Goal: Transaction & Acquisition: Purchase product/service

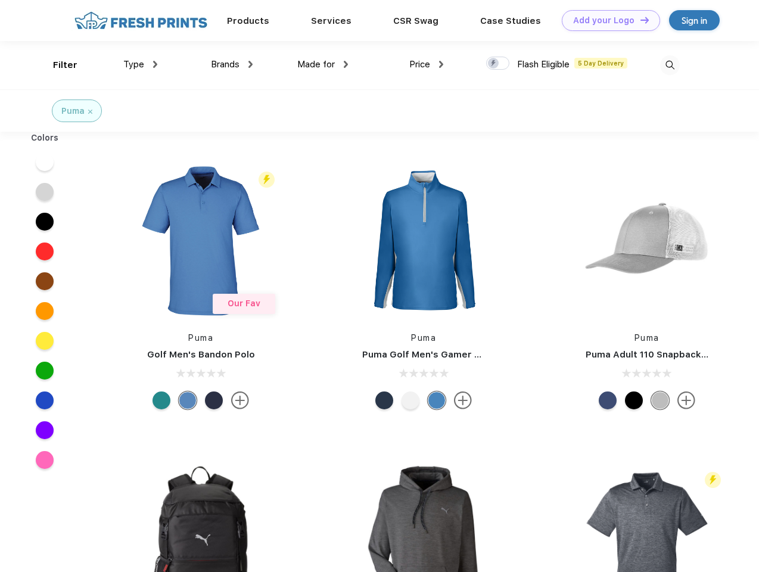
click at [606, 20] on link "Add your Logo Design Tool" at bounding box center [610, 20] width 98 height 21
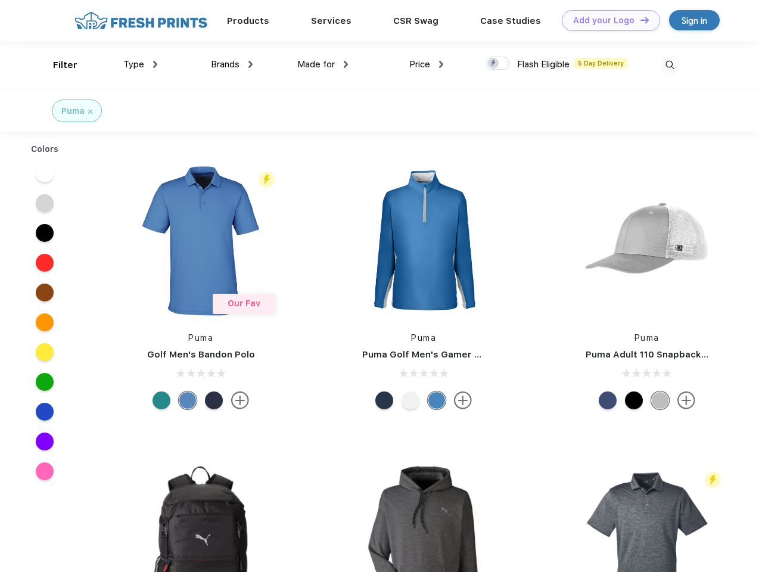
click at [0, 0] on div "Design Tool" at bounding box center [0, 0] width 0 height 0
click at [639, 20] on link "Add your Logo Design Tool" at bounding box center [610, 20] width 98 height 21
click at [57, 65] on div "Filter" at bounding box center [65, 65] width 24 height 14
click at [141, 64] on span "Type" at bounding box center [133, 64] width 21 height 11
click at [232, 64] on span "Brands" at bounding box center [225, 64] width 29 height 11
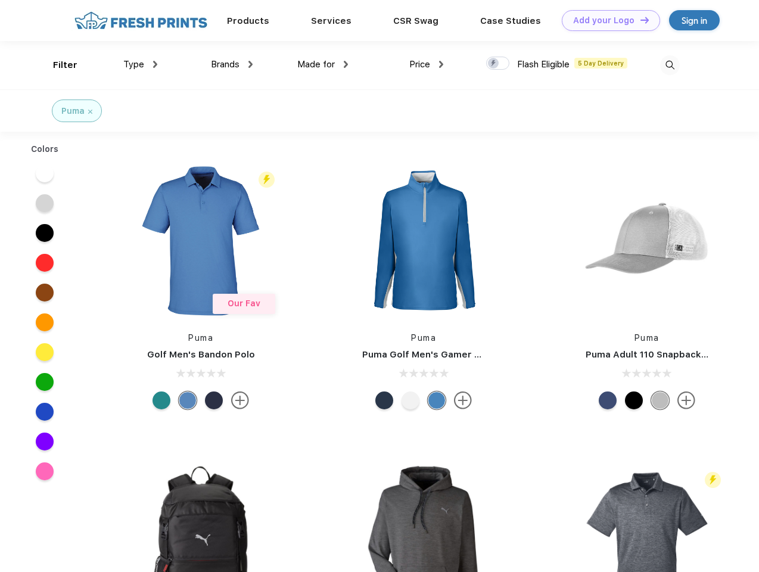
click at [323, 64] on span "Made for" at bounding box center [316, 64] width 38 height 11
click at [426, 64] on span "Price" at bounding box center [419, 64] width 21 height 11
click at [498, 64] on div at bounding box center [497, 63] width 23 height 13
click at [494, 64] on input "checkbox" at bounding box center [490, 60] width 8 height 8
click at [669, 65] on img at bounding box center [670, 65] width 20 height 20
